Goal: Information Seeking & Learning: Learn about a topic

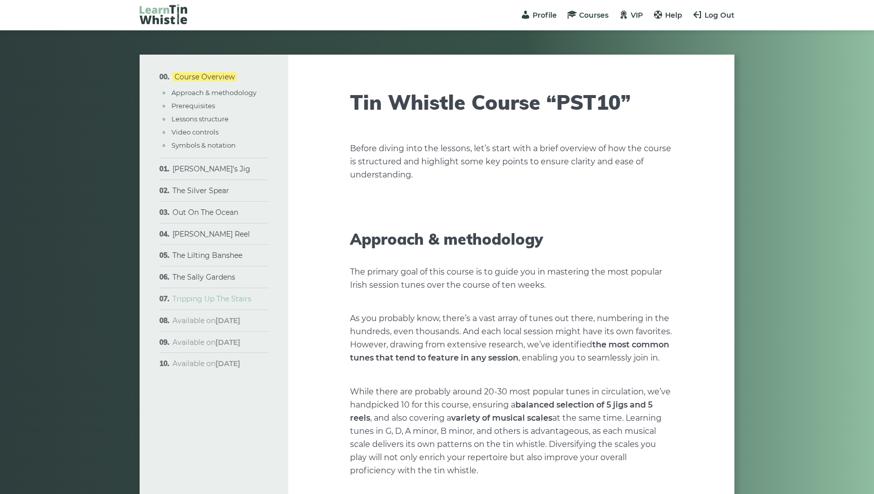
click at [216, 294] on link "Tripping Up The Stairs" at bounding box center [211, 298] width 79 height 9
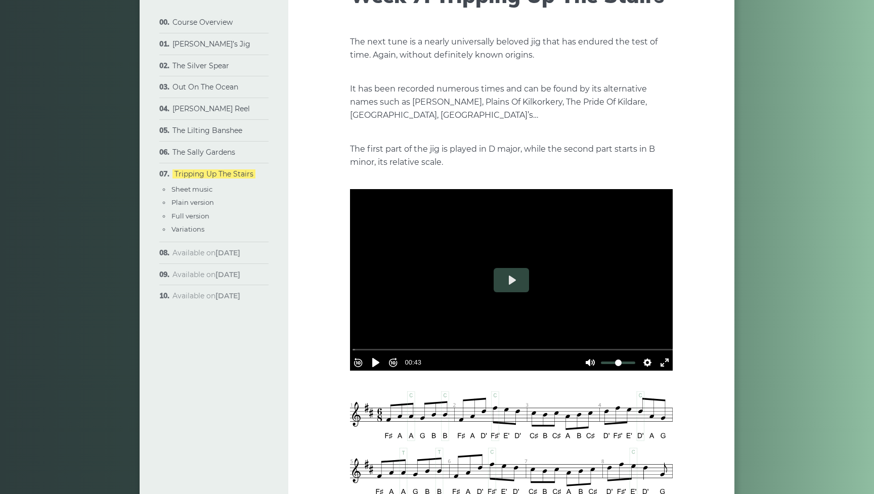
scroll to position [115, 0]
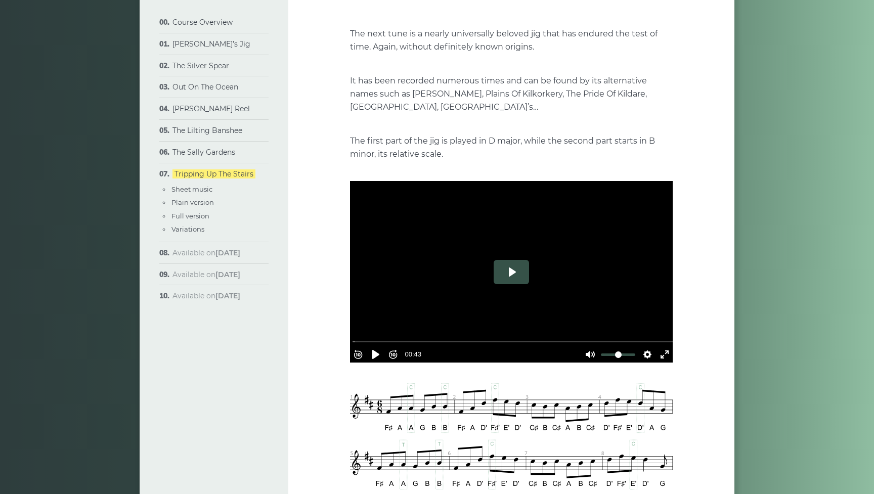
click at [517, 275] on button "Play" at bounding box center [510, 272] width 35 height 24
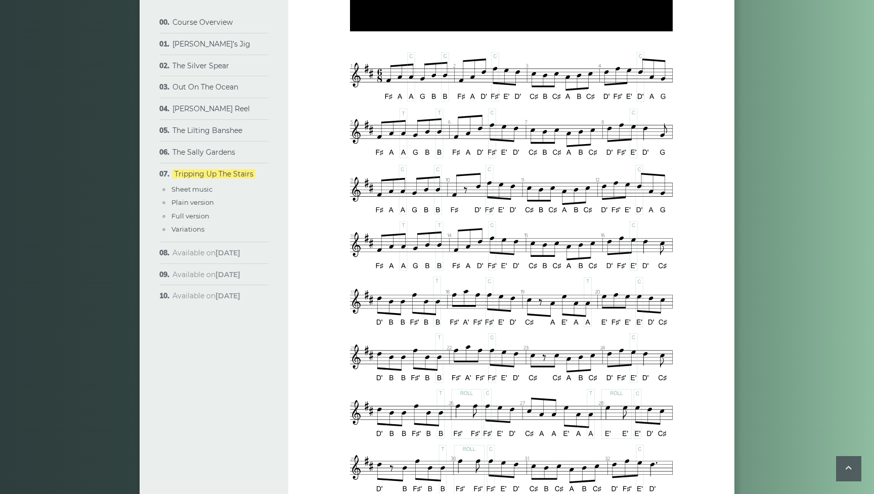
scroll to position [469, 1]
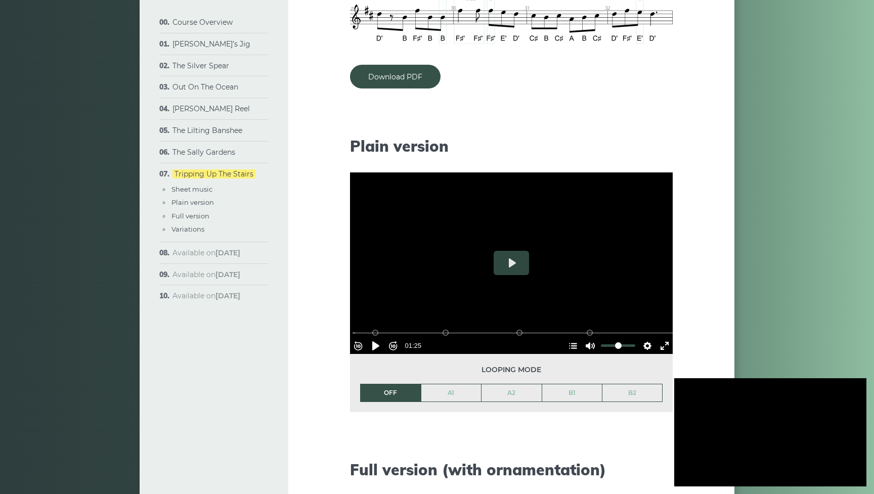
type input "***"
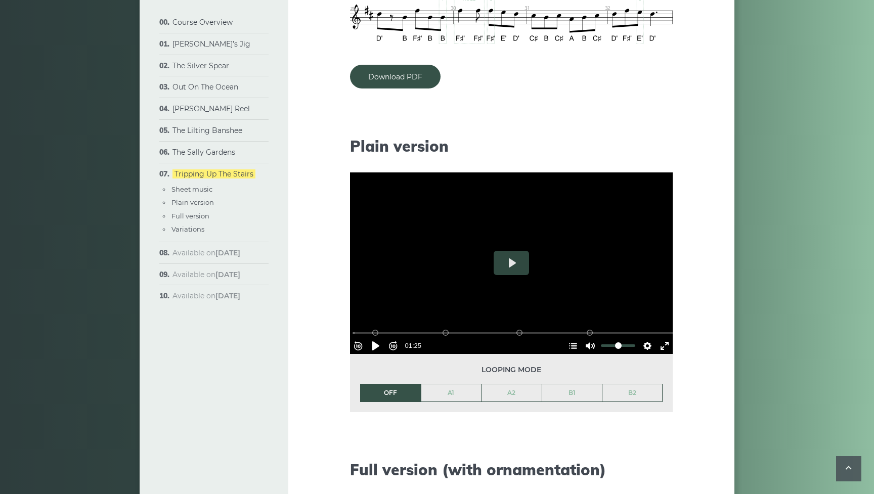
scroll to position [909, 0]
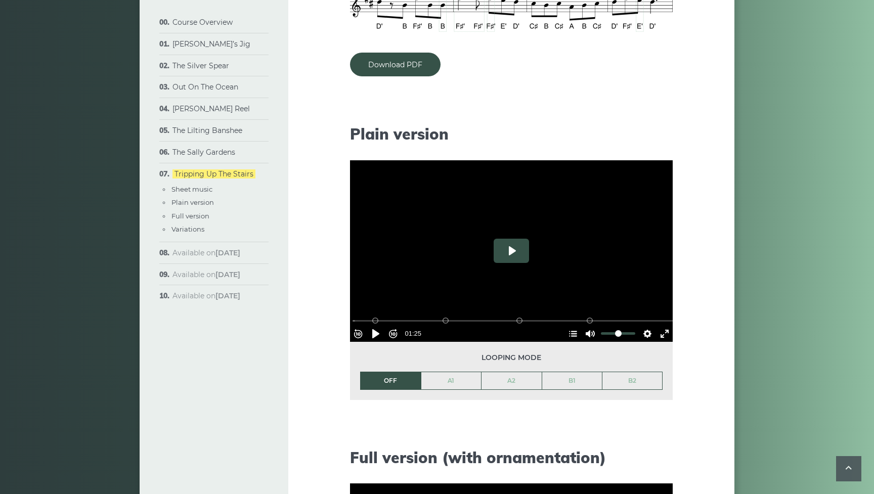
click at [516, 253] on button "Play" at bounding box center [510, 251] width 35 height 24
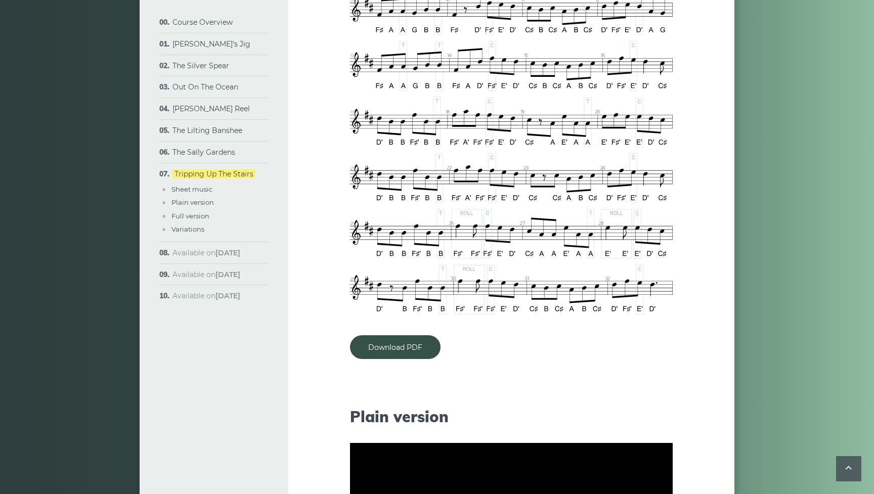
scroll to position [620, 0]
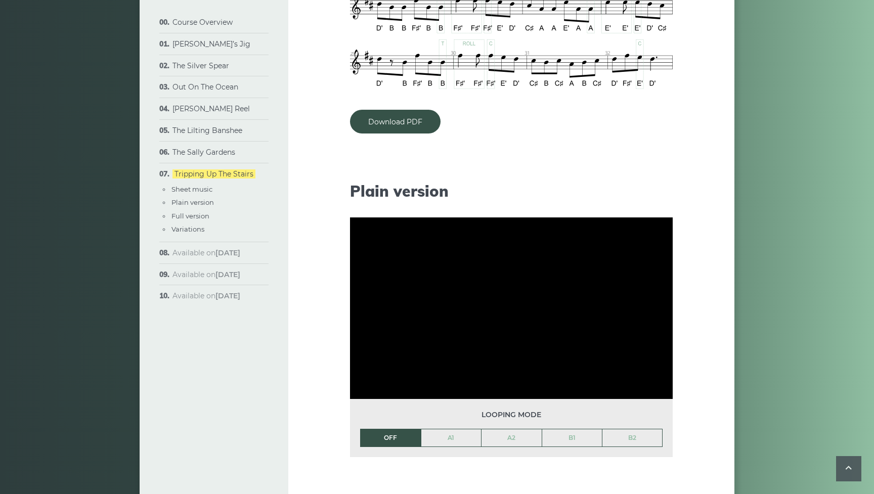
type input "***"
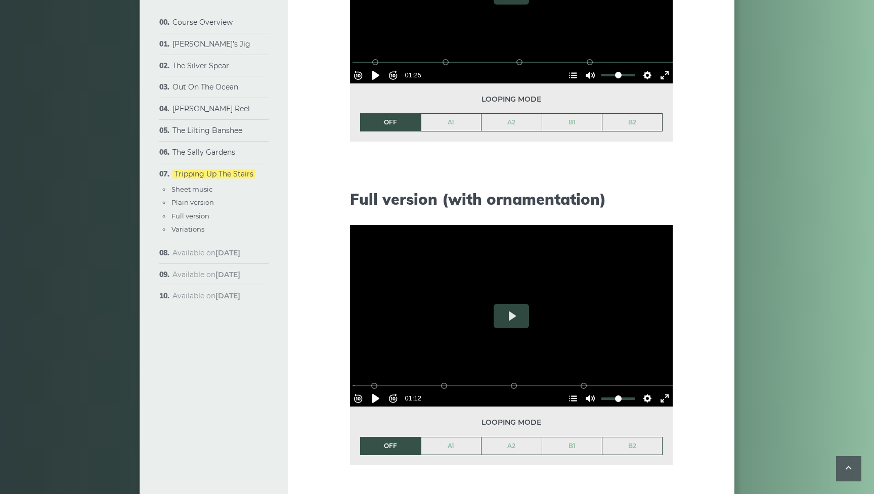
scroll to position [1178, 0]
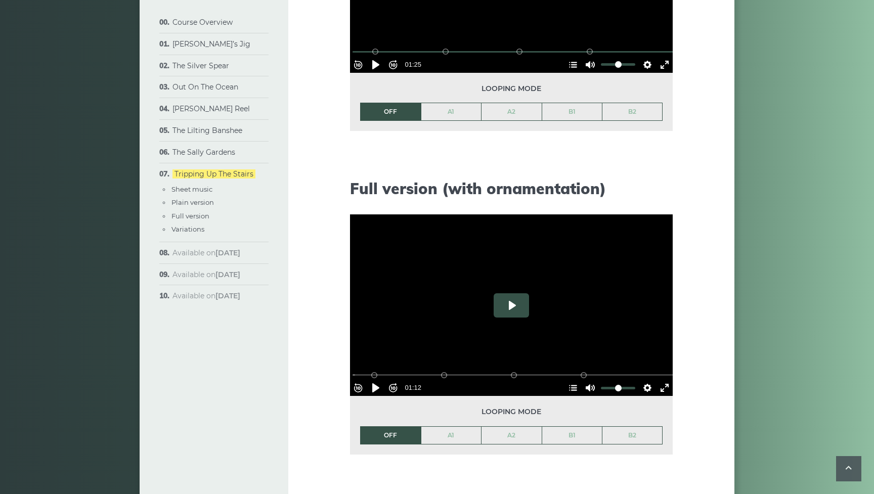
click at [511, 302] on button "Play" at bounding box center [510, 305] width 35 height 24
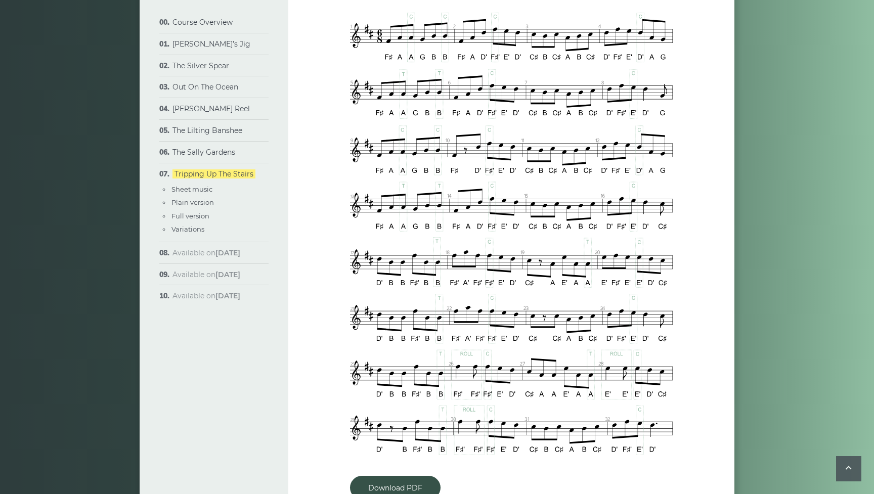
scroll to position [482, 0]
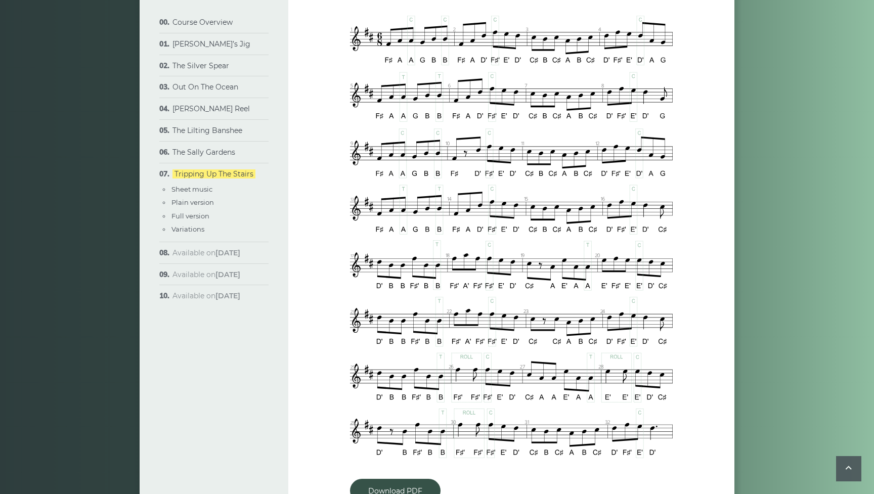
type input "***"
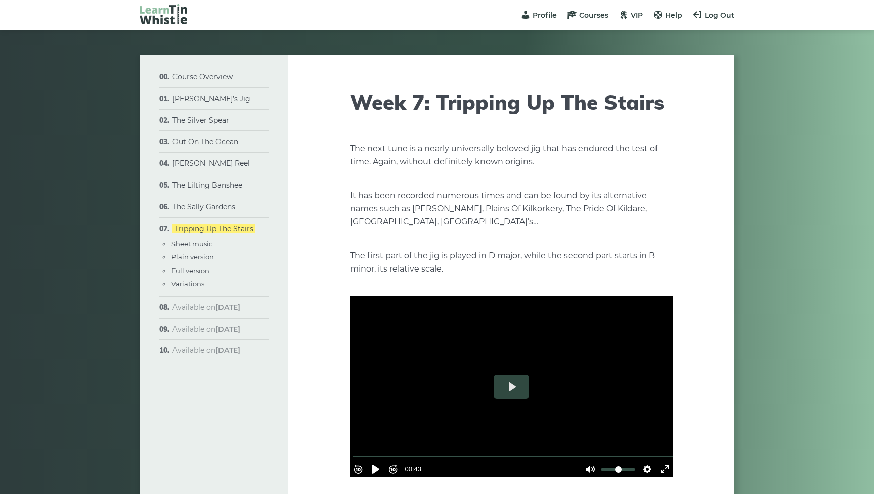
scroll to position [0, 0]
click at [211, 137] on link "Out On The Ocean" at bounding box center [205, 141] width 66 height 9
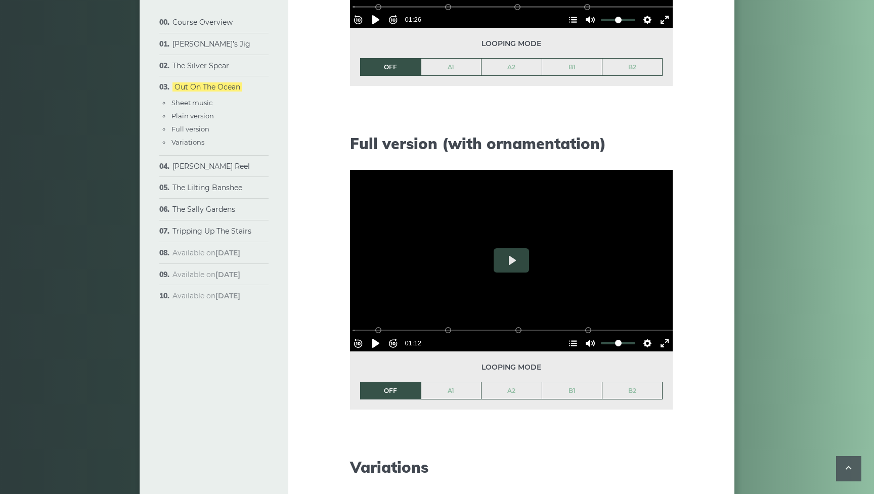
scroll to position [1226, 0]
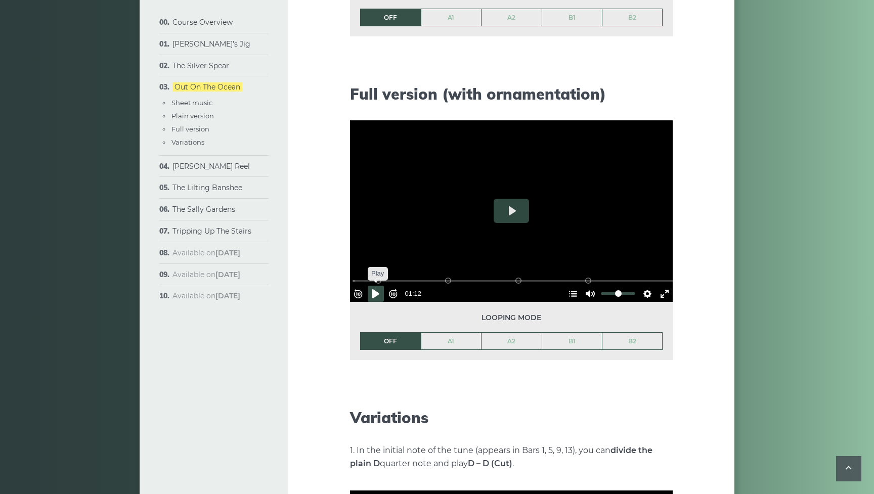
click at [382, 287] on button "Pause Play" at bounding box center [376, 294] width 16 height 16
click at [377, 276] on input "Seek" at bounding box center [513, 281] width 322 height 10
click at [384, 288] on button "Pause Play" at bounding box center [376, 294] width 16 height 16
click at [361, 277] on input "Seek" at bounding box center [513, 281] width 322 height 10
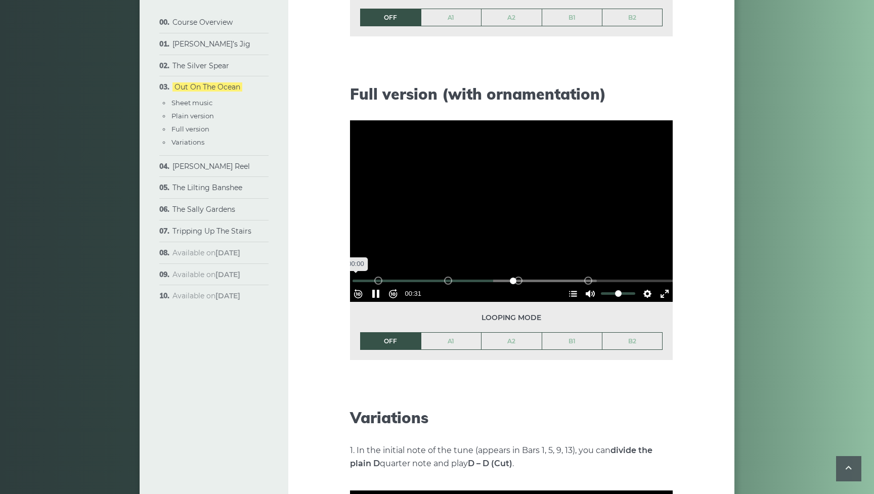
type input "****"
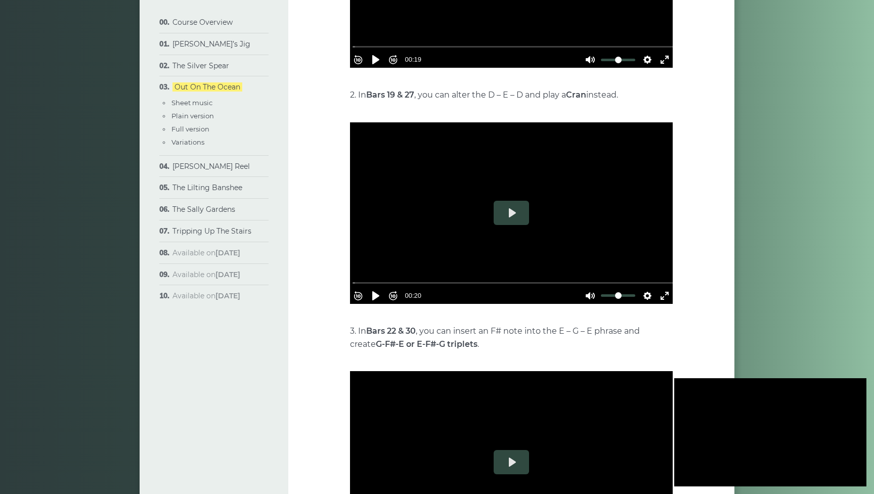
scroll to position [1774, 0]
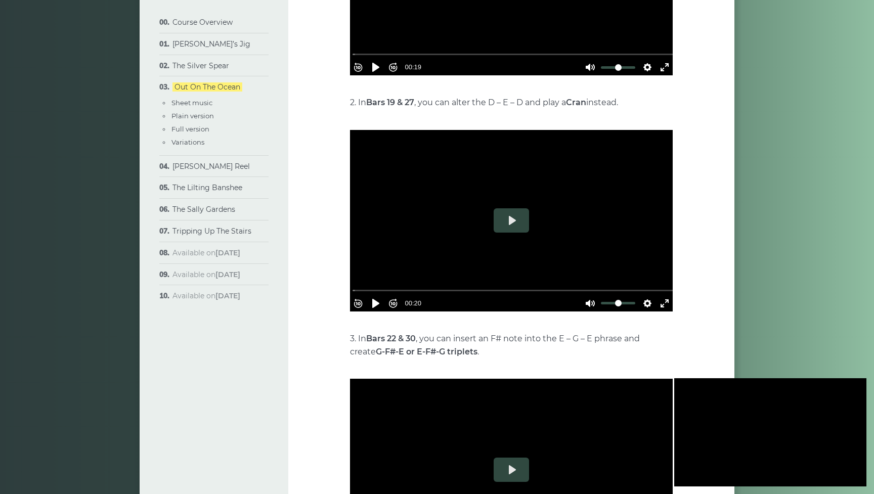
click at [758, 423] on div at bounding box center [770, 432] width 192 height 108
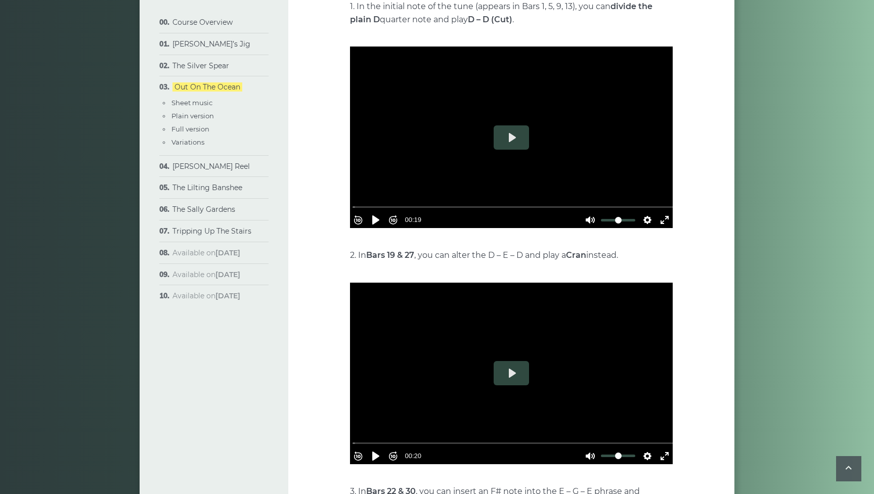
scroll to position [1668, 0]
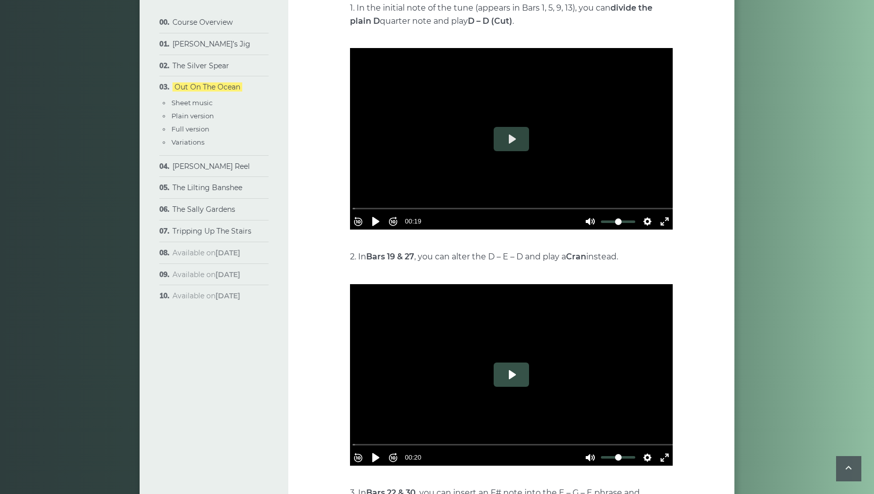
click at [510, 370] on button "Play" at bounding box center [510, 375] width 35 height 24
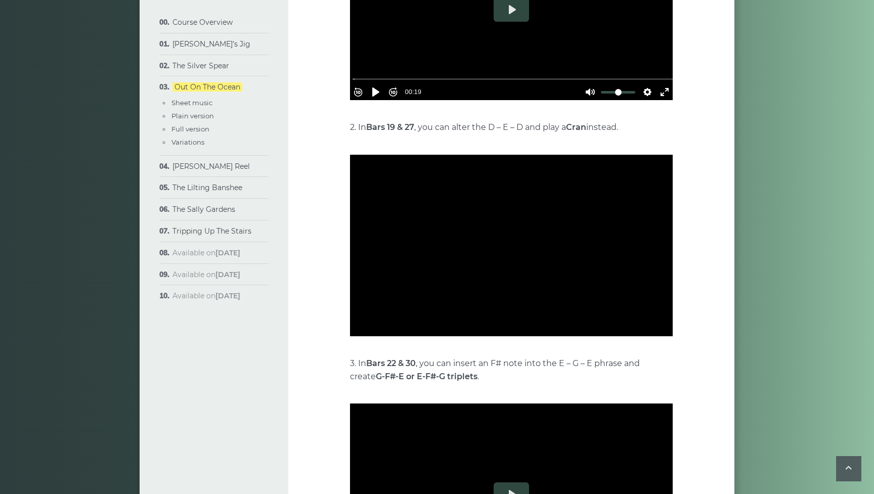
scroll to position [1788, 0]
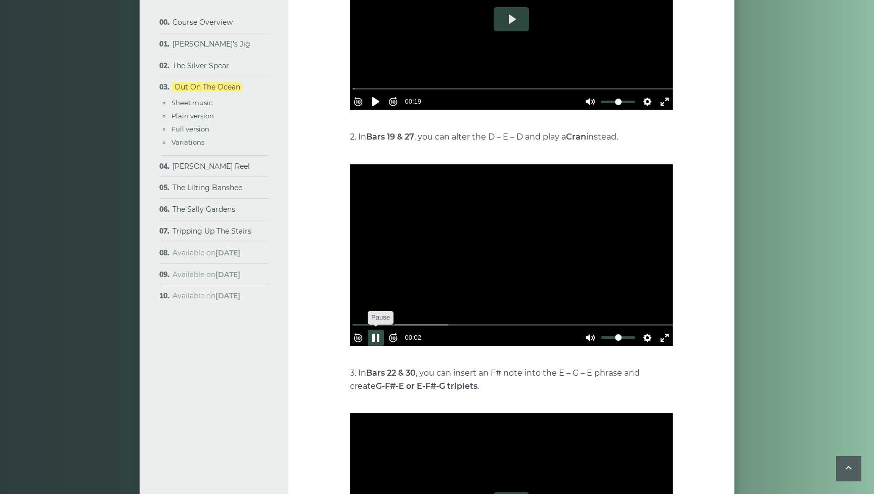
type input "*****"
click at [377, 332] on button "Pause Play" at bounding box center [376, 338] width 16 height 16
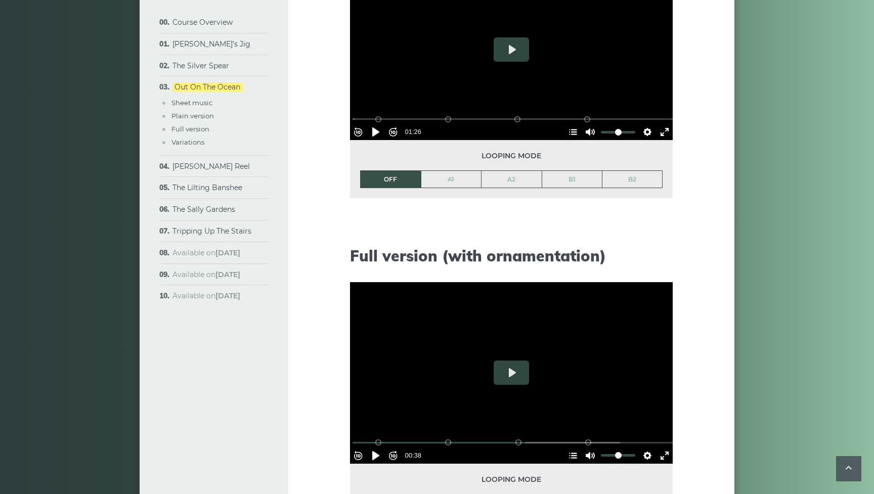
scroll to position [1062, 0]
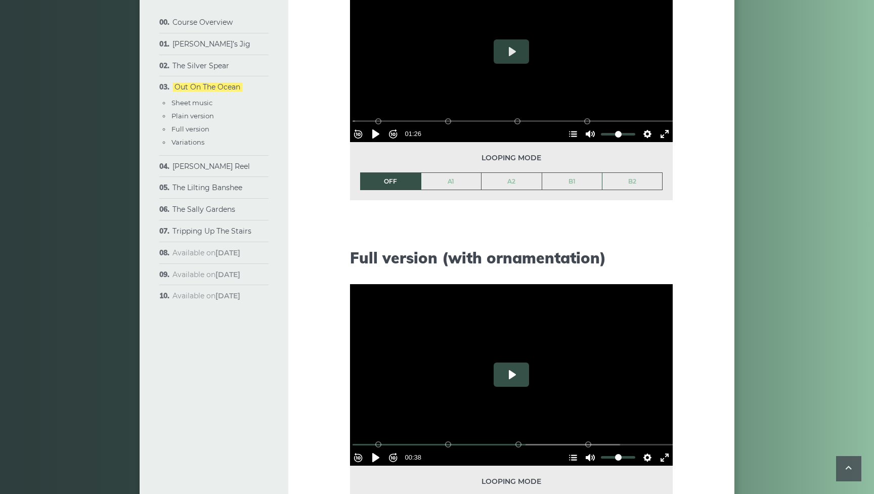
click at [514, 375] on button "Play" at bounding box center [510, 375] width 35 height 24
type input "*****"
click at [379, 450] on button "Pause Play" at bounding box center [376, 458] width 16 height 16
click at [212, 227] on link "Tripping Up The Stairs" at bounding box center [211, 231] width 79 height 9
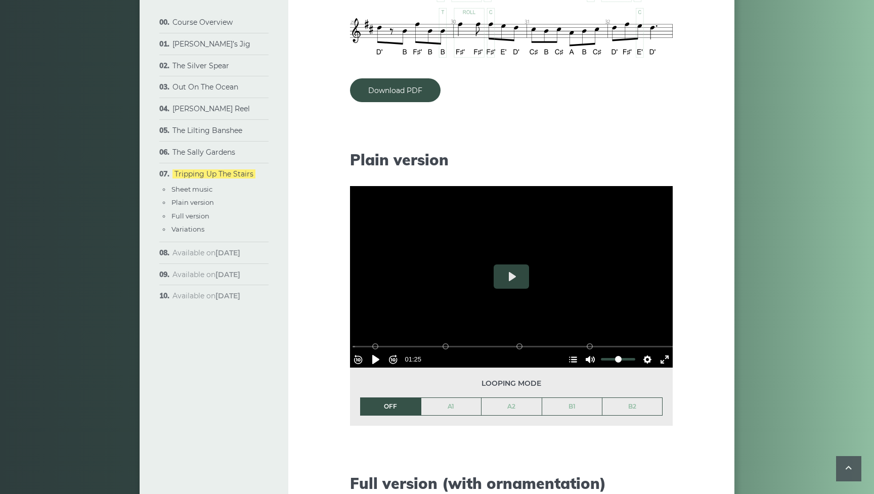
scroll to position [889, 0]
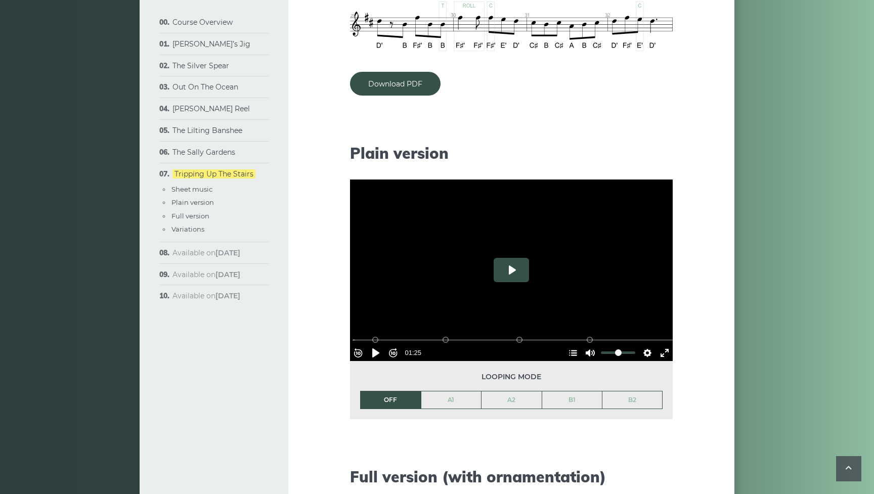
click at [508, 269] on button "Play" at bounding box center [510, 270] width 35 height 24
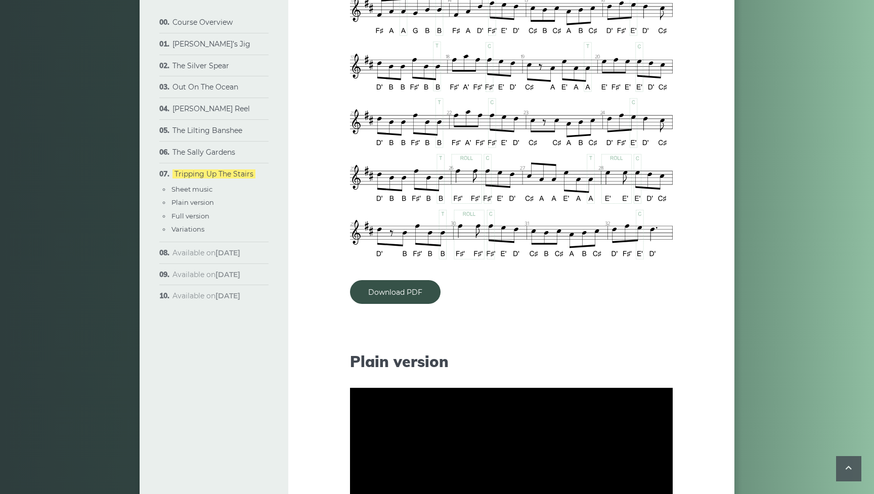
scroll to position [717, 0]
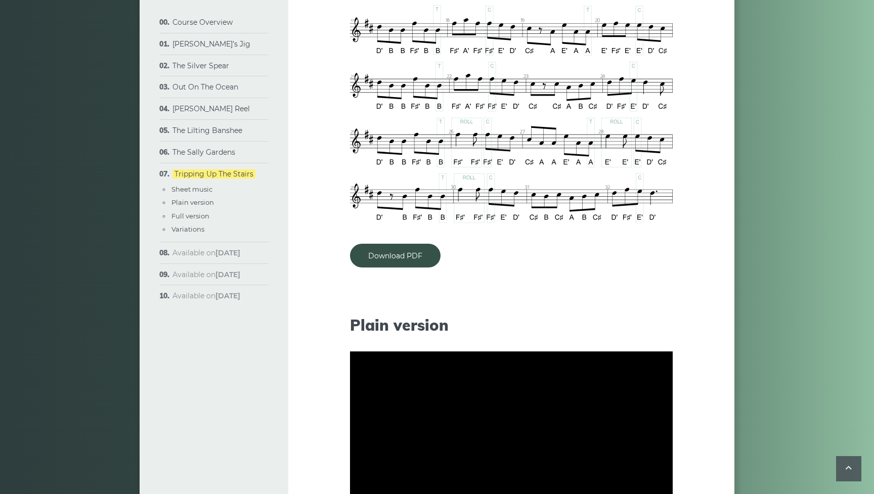
click at [527, 426] on div at bounding box center [511, 442] width 323 height 182
type input "*****"
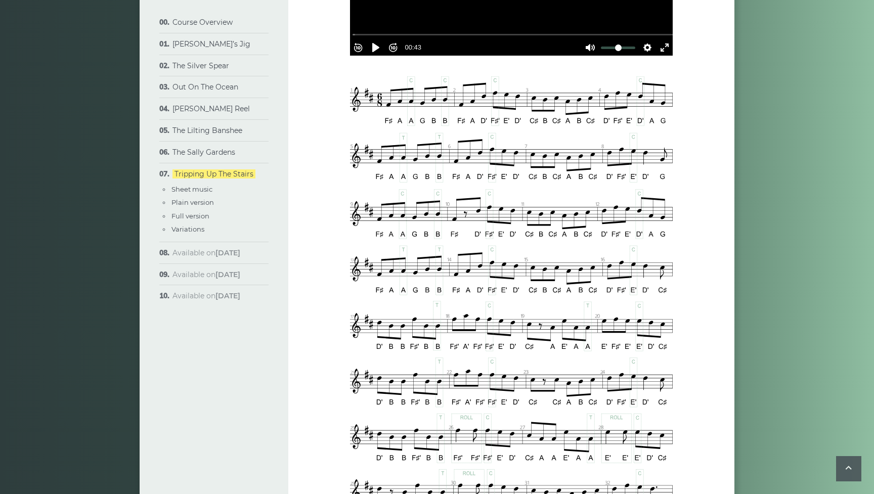
scroll to position [424, 0]
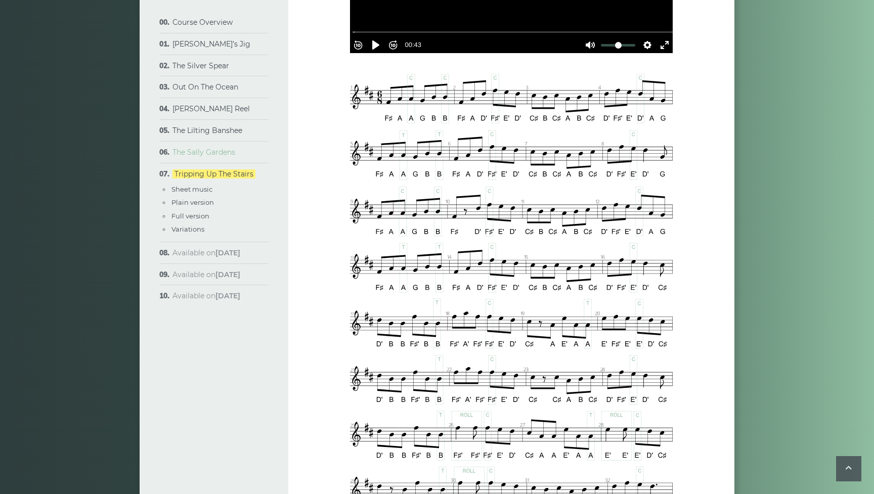
click at [227, 148] on link "The Sally Gardens" at bounding box center [203, 152] width 63 height 9
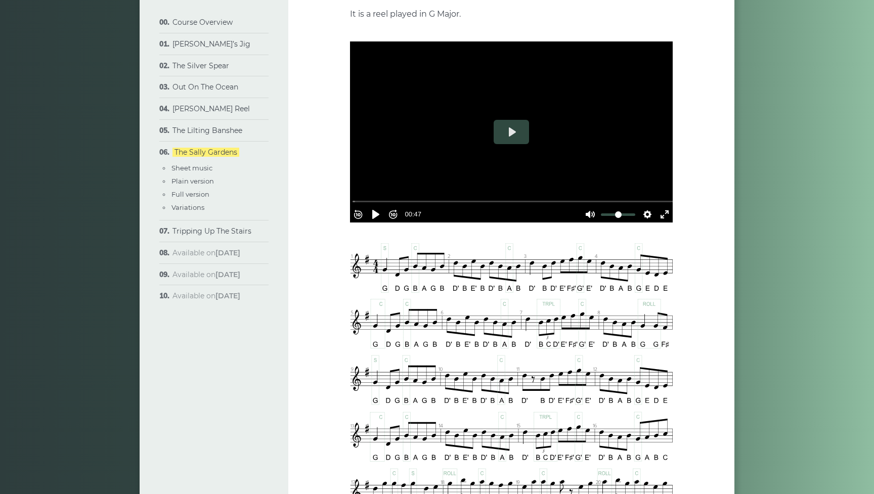
scroll to position [215, 0]
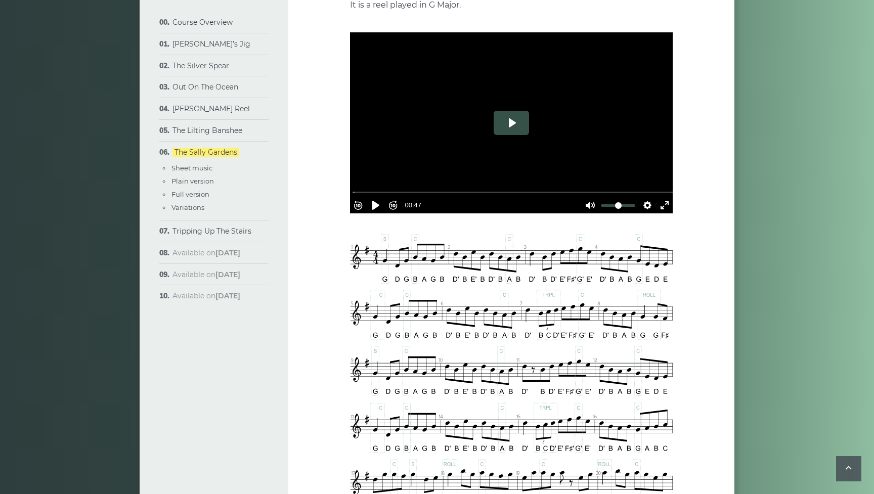
click at [512, 111] on button "Play" at bounding box center [510, 123] width 35 height 24
click at [510, 91] on div at bounding box center [511, 123] width 323 height 182
type input "*****"
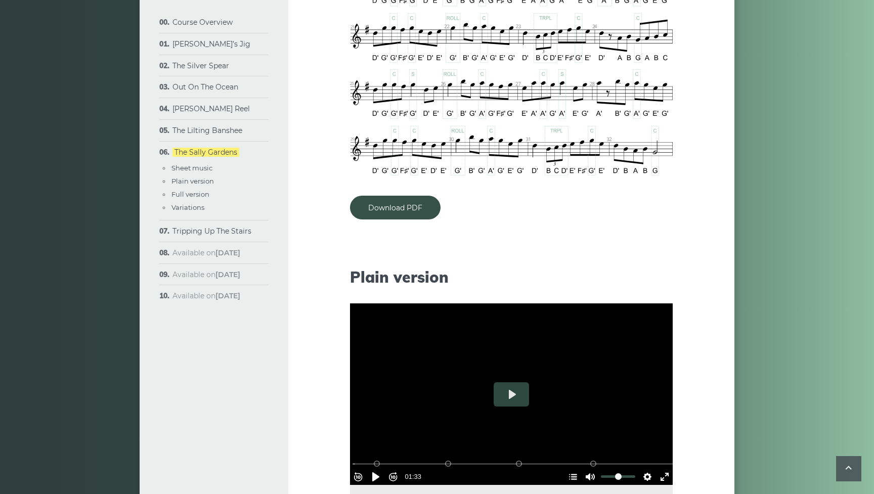
scroll to position [724, 0]
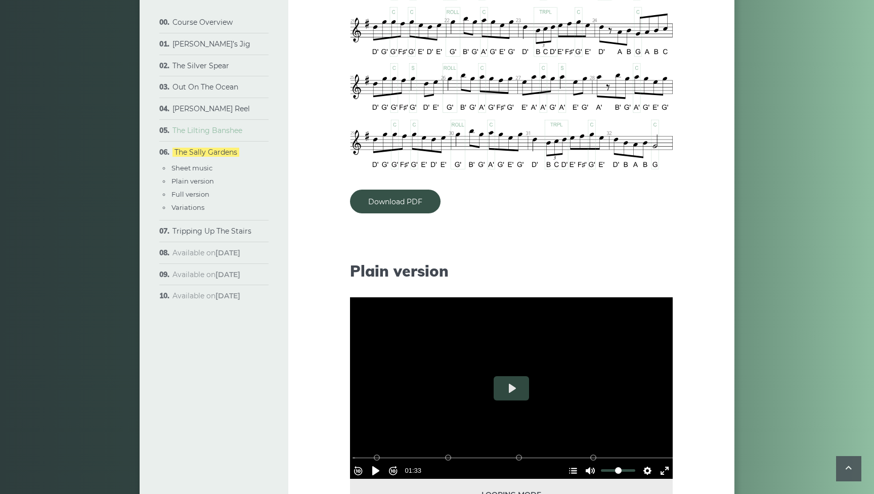
click at [207, 130] on link "The Lilting Banshee" at bounding box center [207, 130] width 70 height 9
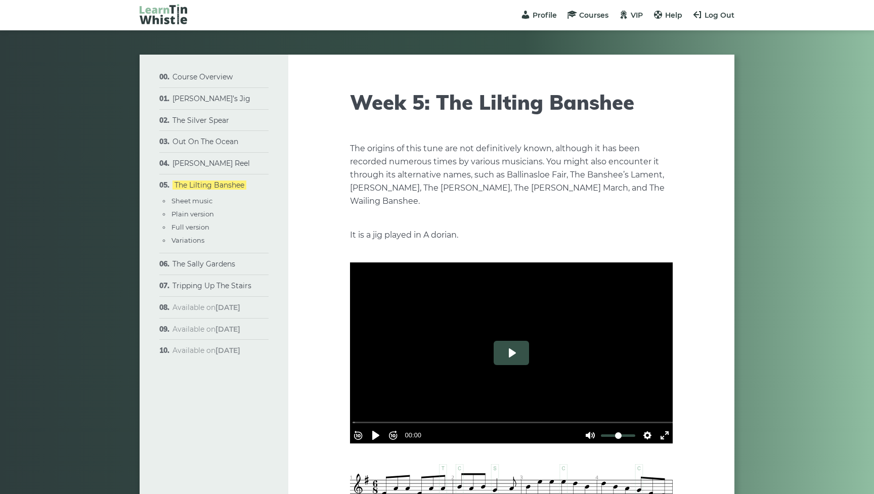
click at [513, 350] on button "Play" at bounding box center [510, 353] width 35 height 24
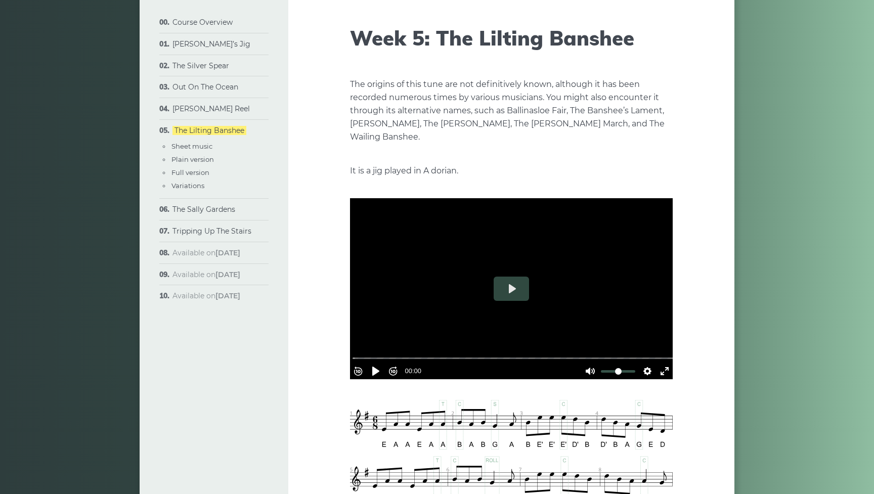
scroll to position [65, 0]
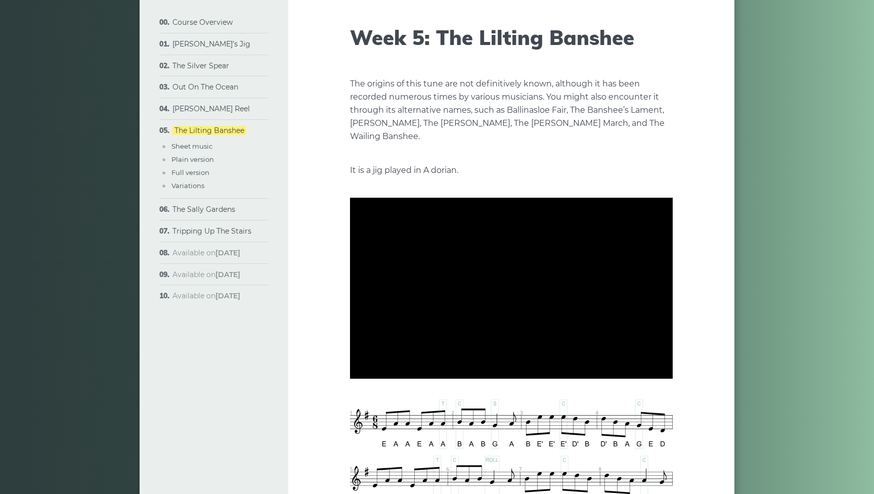
type input "*****"
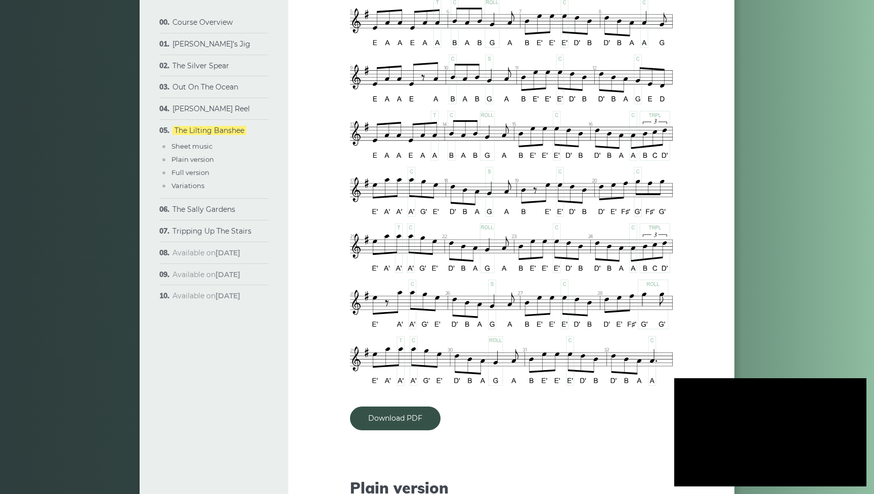
scroll to position [538, 0]
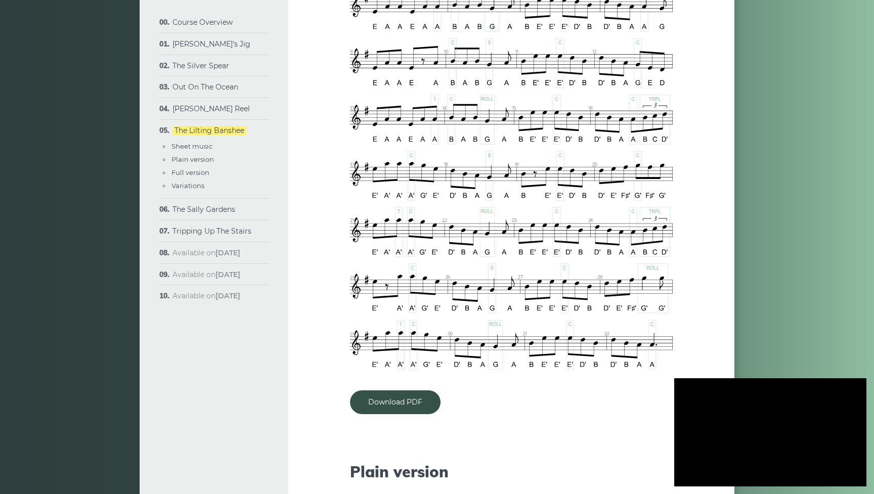
click at [785, 425] on div at bounding box center [770, 432] width 192 height 108
click at [202, 107] on link "[PERSON_NAME] Reel" at bounding box center [210, 108] width 77 height 9
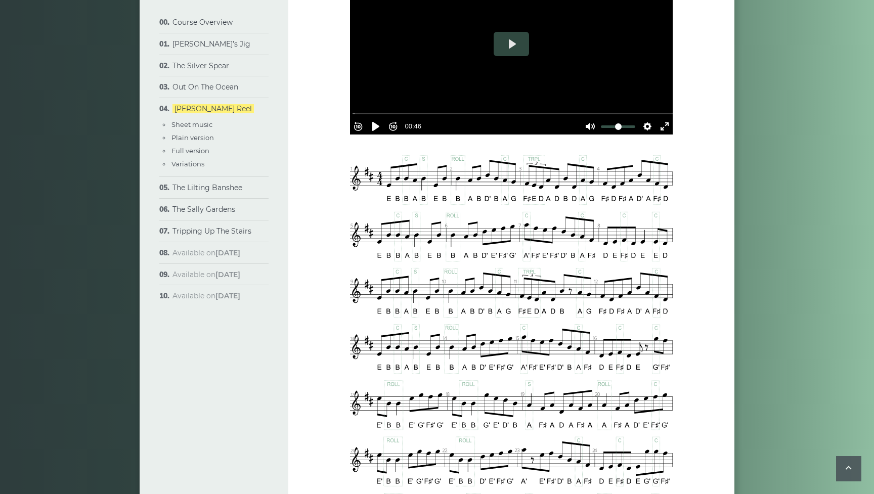
scroll to position [333, 0]
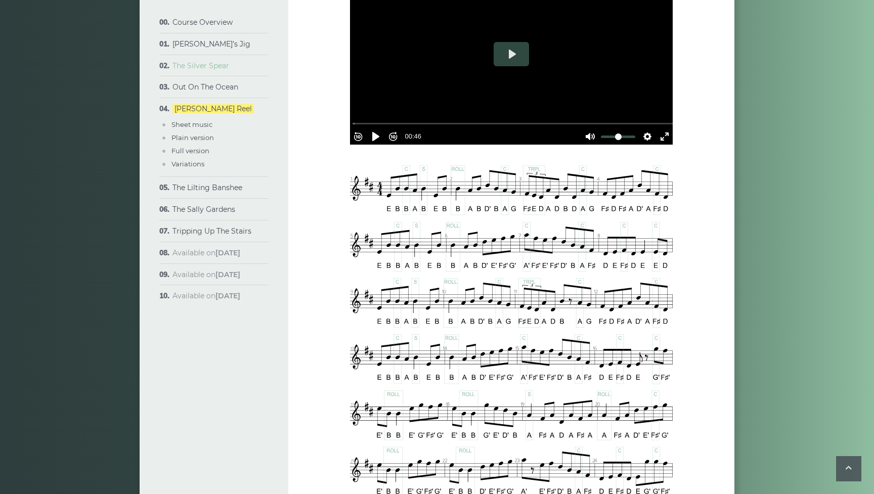
click at [198, 66] on link "The Silver Spear" at bounding box center [200, 65] width 57 height 9
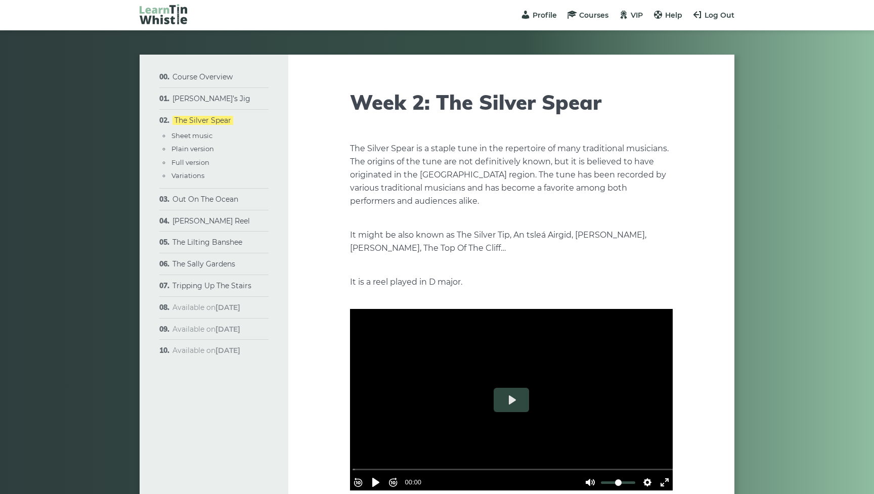
click at [512, 397] on button "Play" at bounding box center [510, 400] width 35 height 24
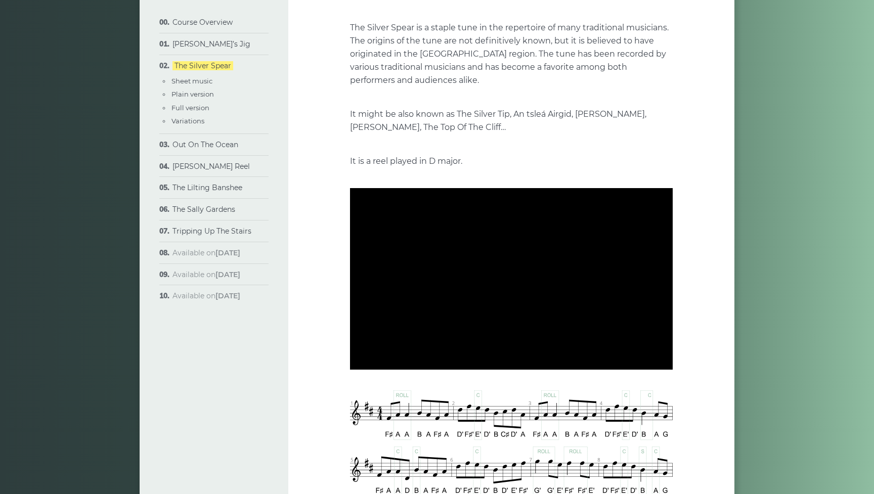
scroll to position [81, 0]
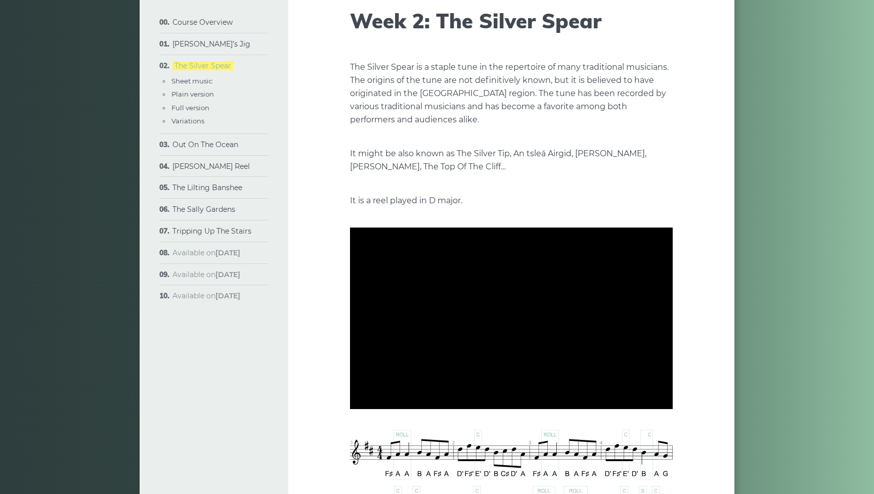
click at [195, 68] on link "The Silver Spear" at bounding box center [202, 65] width 61 height 9
type input "*****"
